Goal: Manage account settings

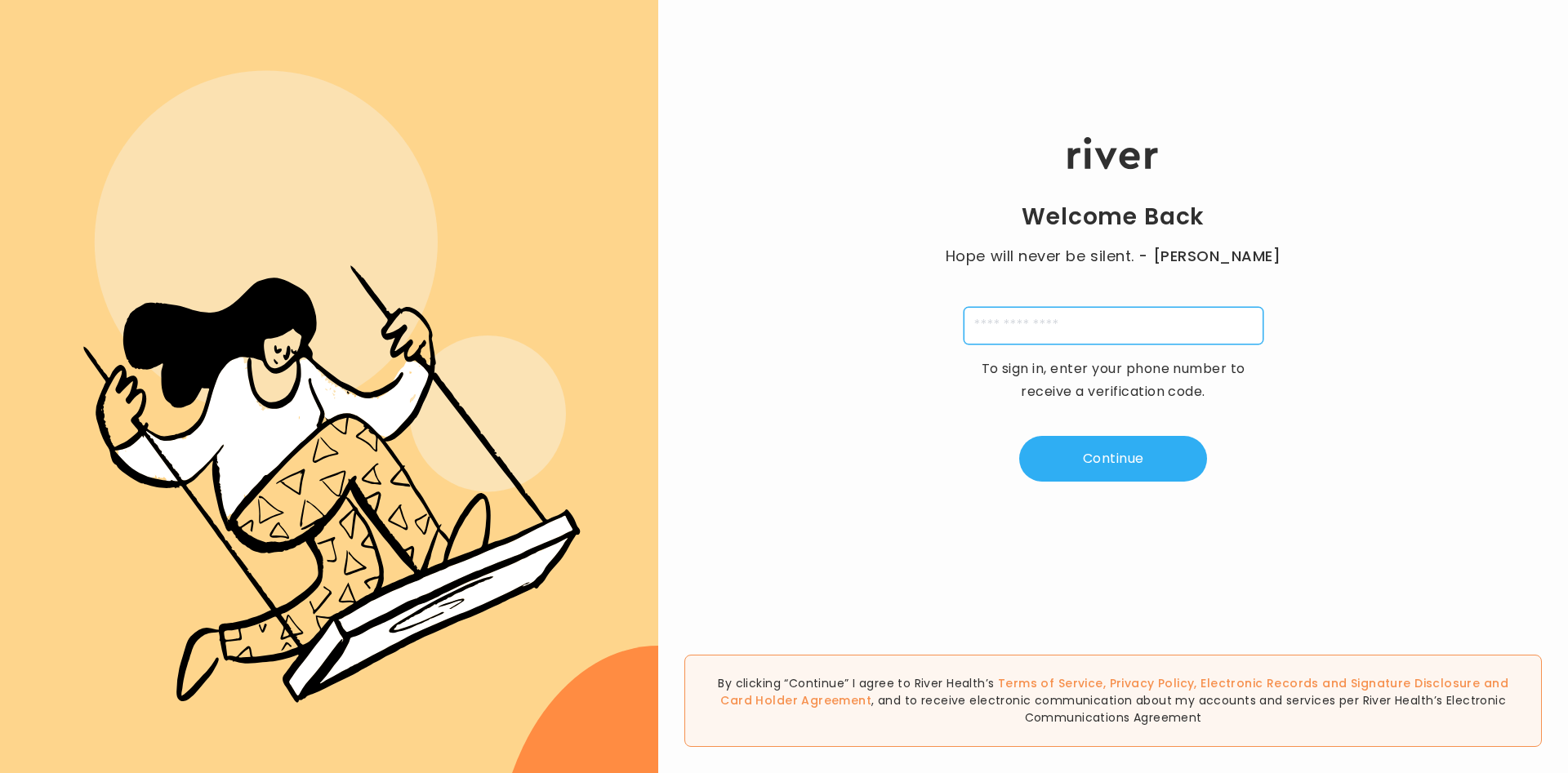
click at [1071, 338] on input "tel" at bounding box center [1113, 325] width 300 height 37
type input "*"
paste input "**********"
type input "**********"
click at [1151, 445] on button "Continue" at bounding box center [1113, 459] width 187 height 46
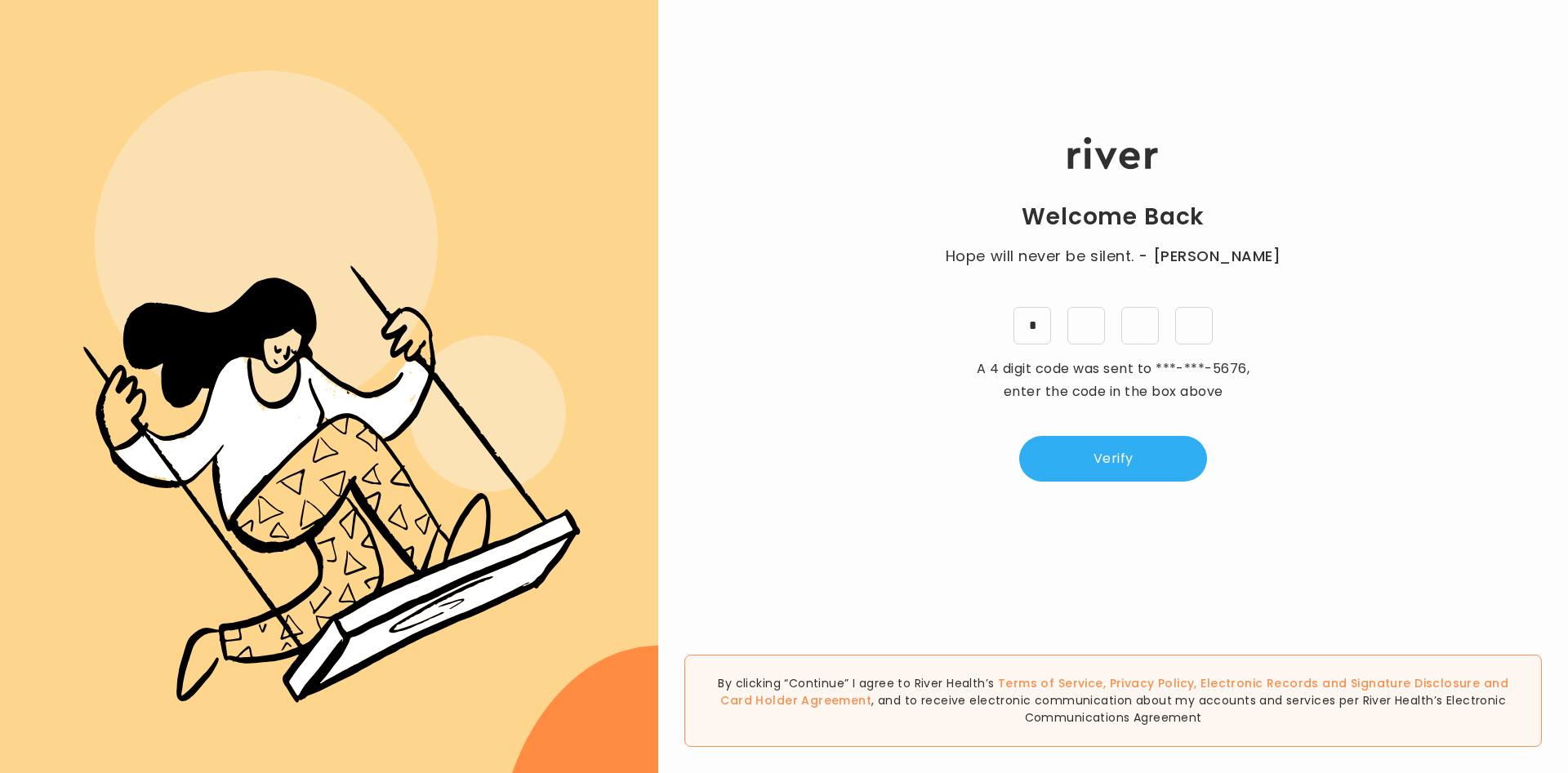
type input "*"
click at [1201, 451] on button "Verify" at bounding box center [1113, 459] width 187 height 46
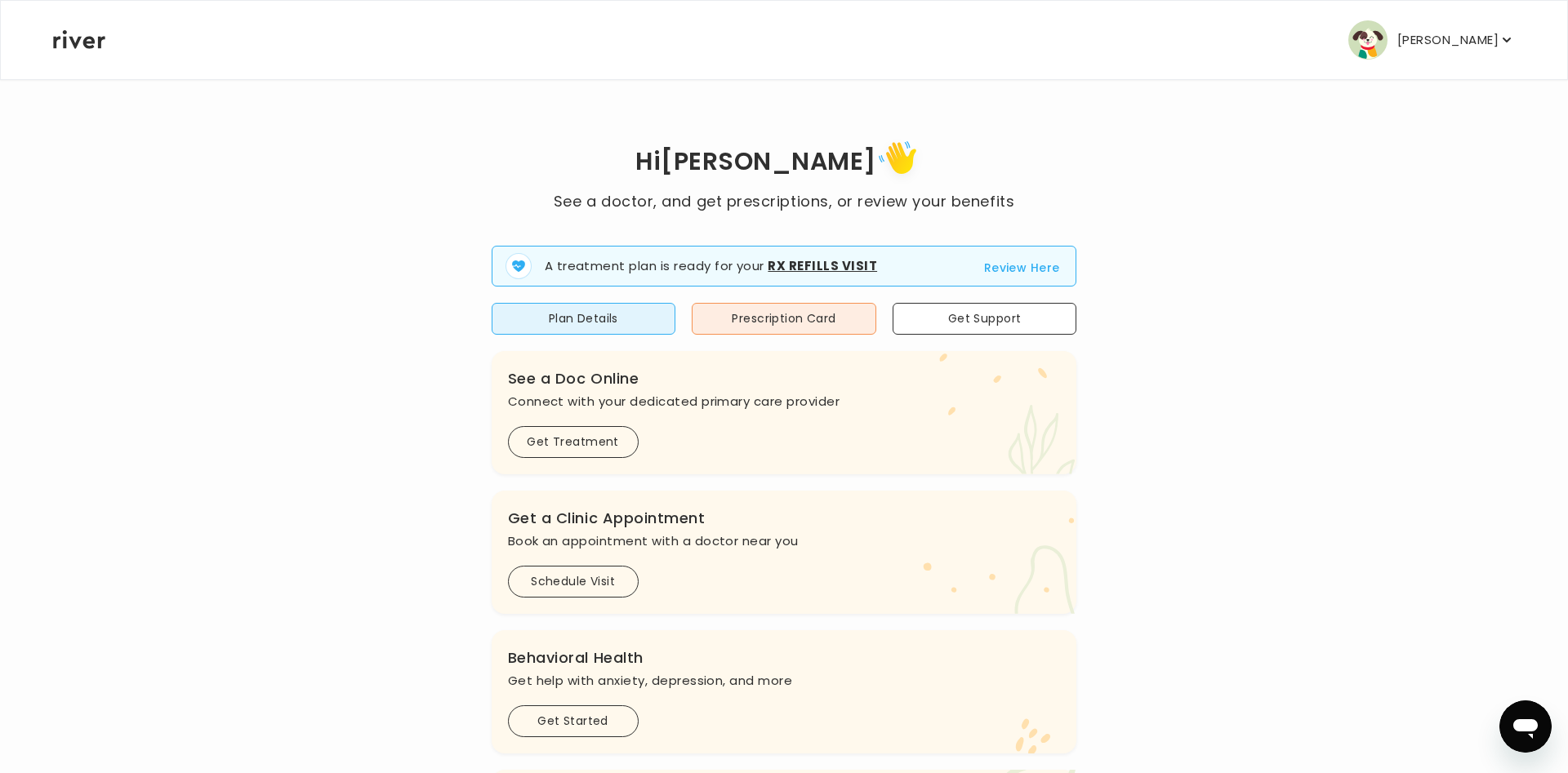
click at [1458, 40] on p "[PERSON_NAME]" at bounding box center [1448, 40] width 101 height 23
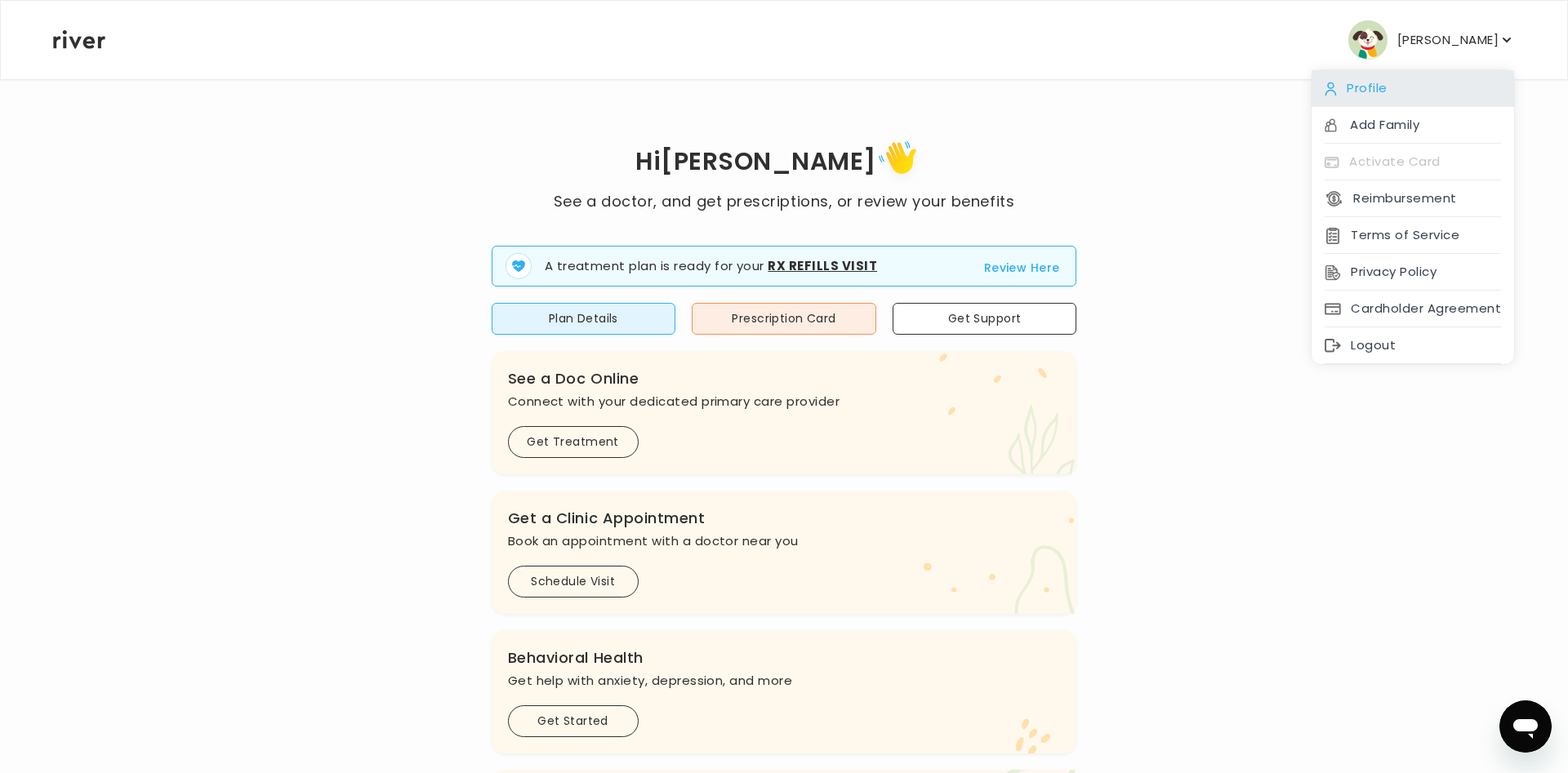
click at [1408, 88] on div "Profile" at bounding box center [1412, 89] width 203 height 37
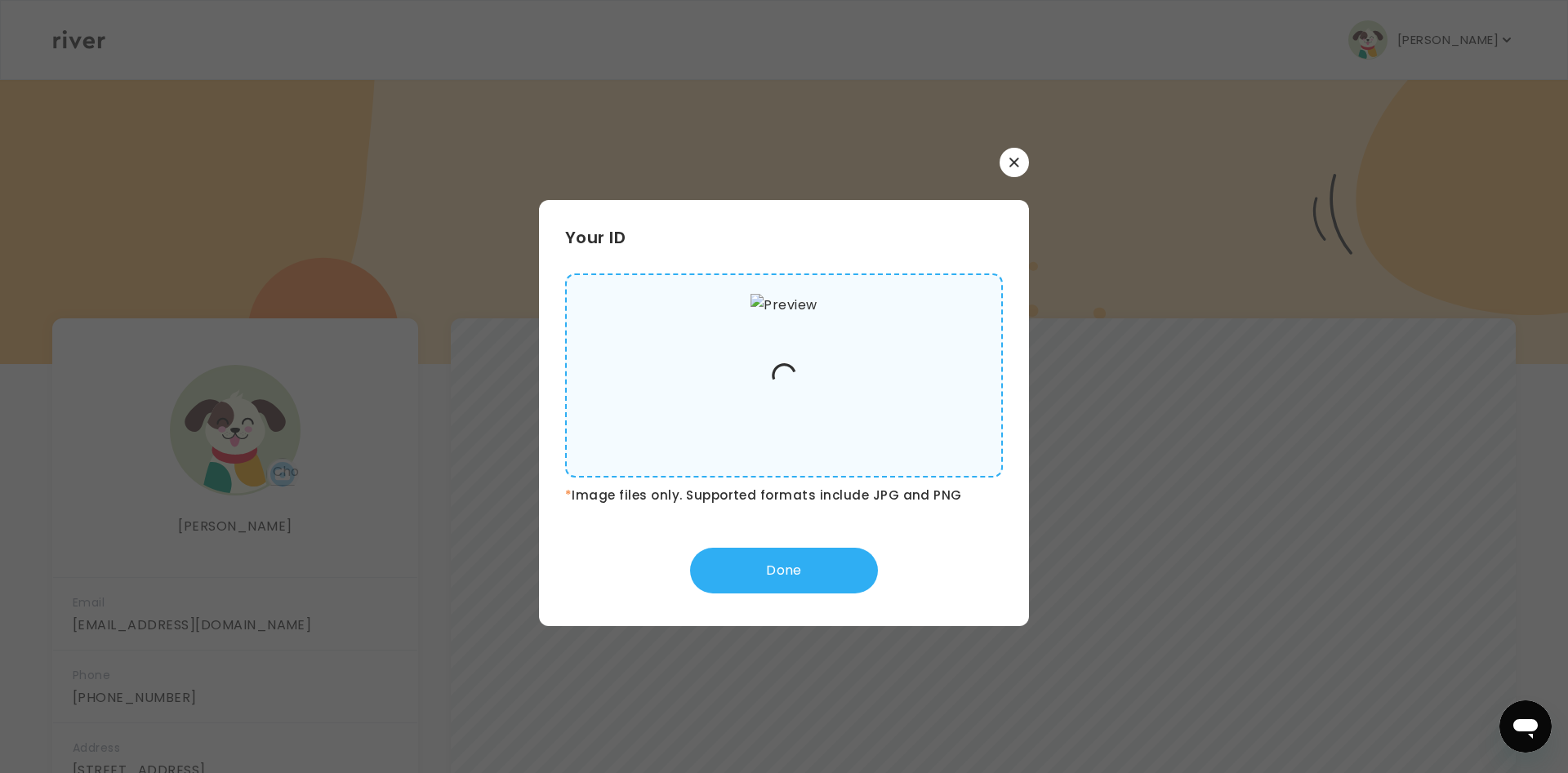
click at [804, 373] on img at bounding box center [783, 376] width 66 height 163
click at [0, 0] on input "file" at bounding box center [0, 0] width 0 height 0
click at [830, 580] on button "Done" at bounding box center [783, 570] width 187 height 46
click at [1018, 164] on icon "button" at bounding box center [1014, 162] width 10 height 10
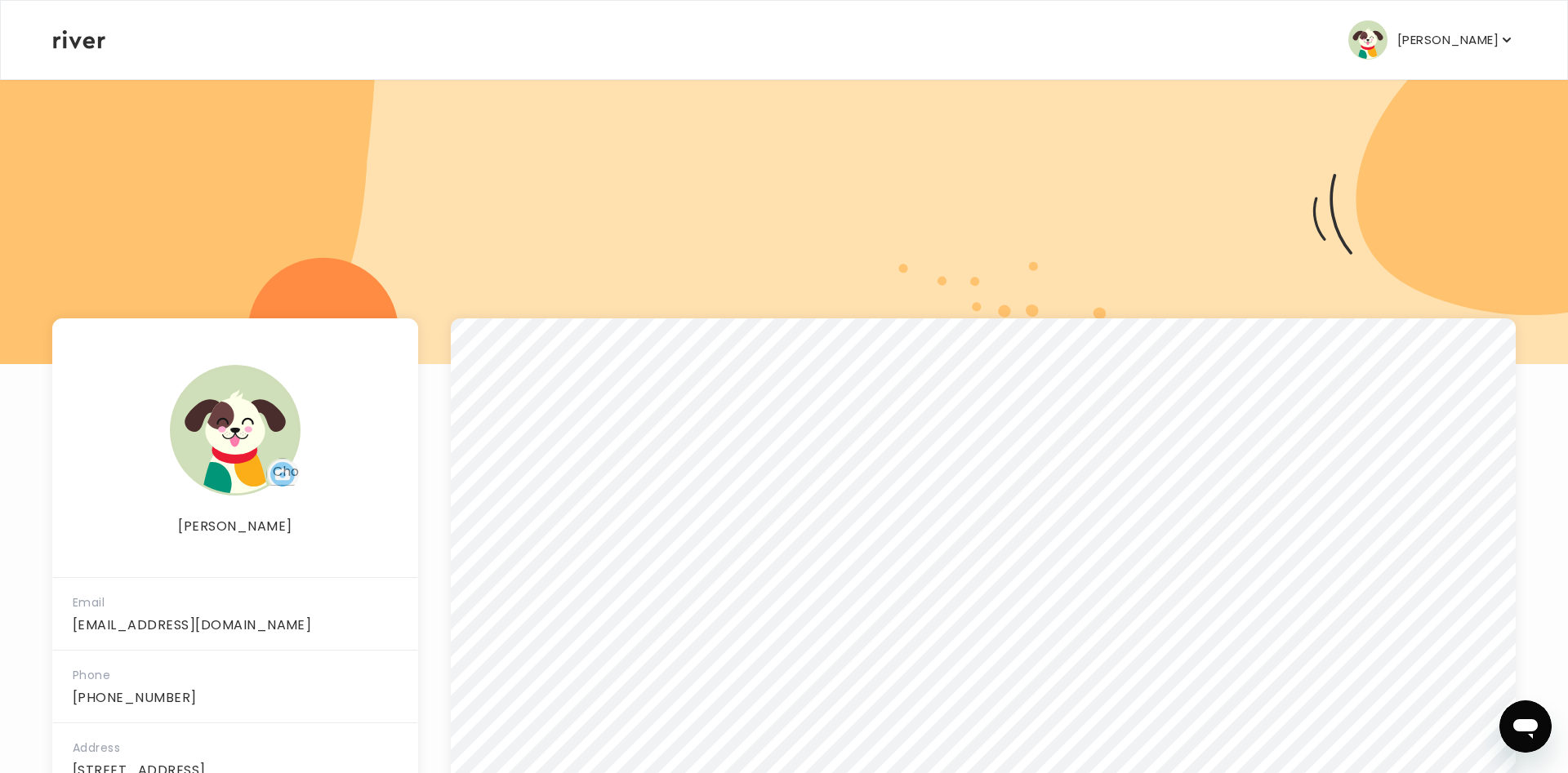
click at [1428, 49] on p "[PERSON_NAME]" at bounding box center [1448, 40] width 101 height 23
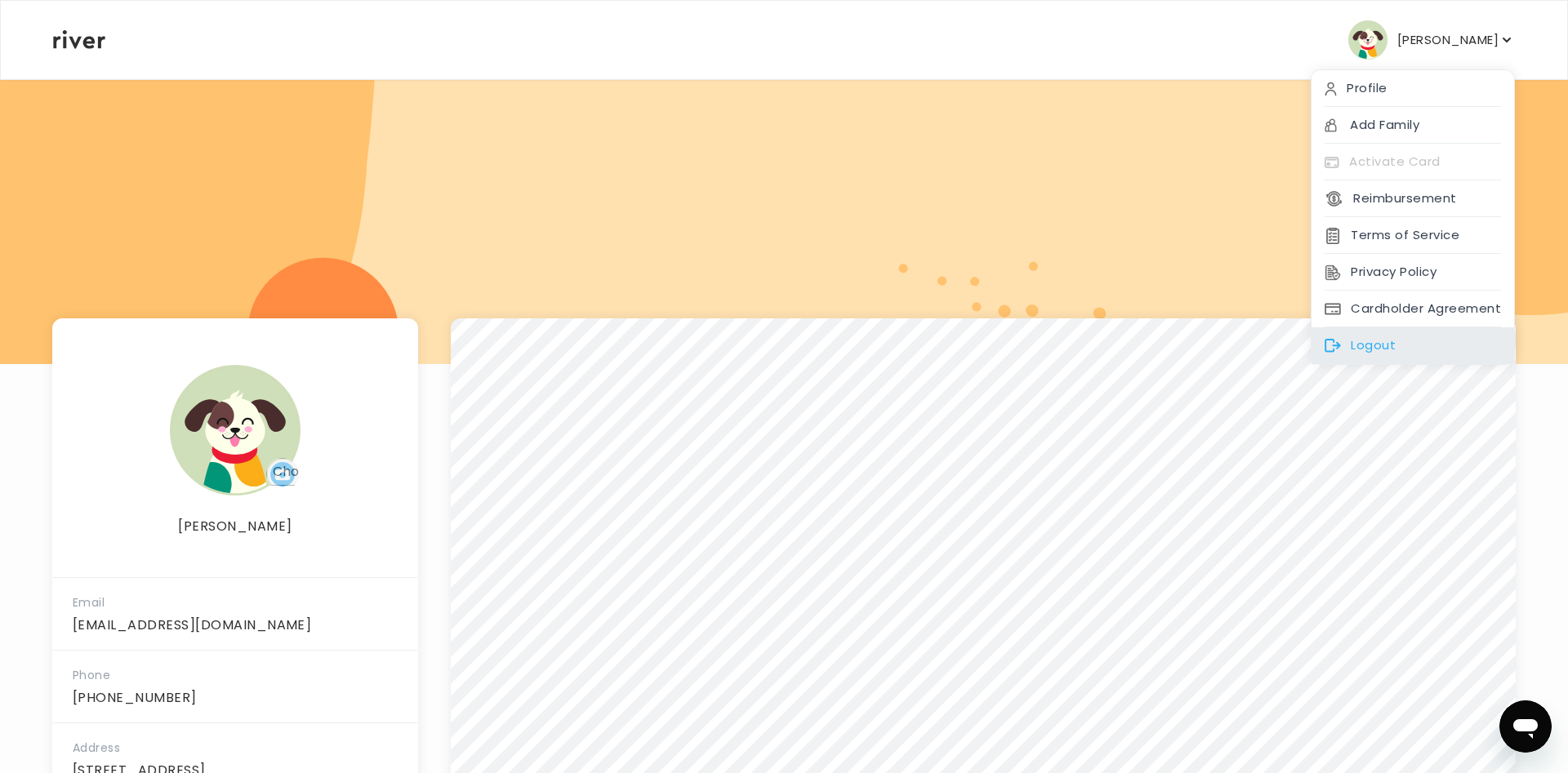
click at [1366, 347] on div "Logout" at bounding box center [1412, 346] width 203 height 37
